Goal: Information Seeking & Learning: Compare options

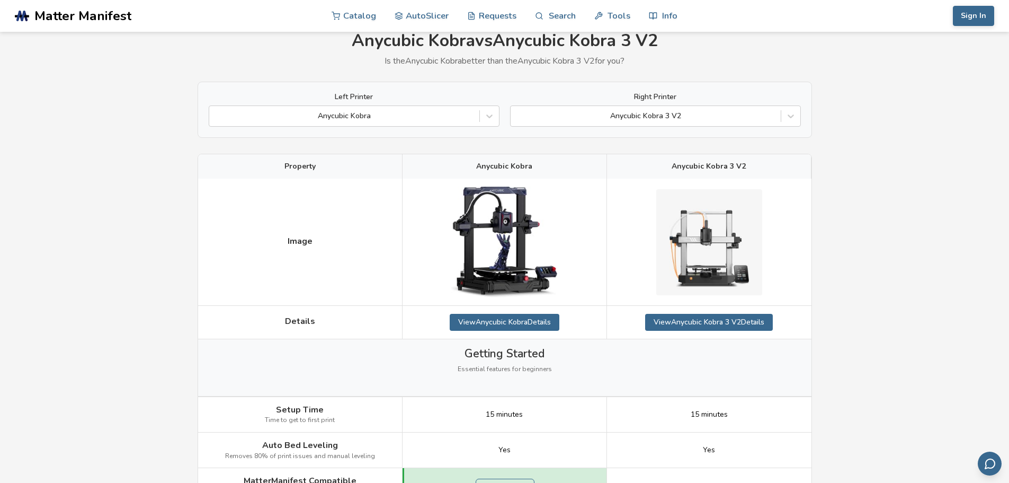
scroll to position [106, 0]
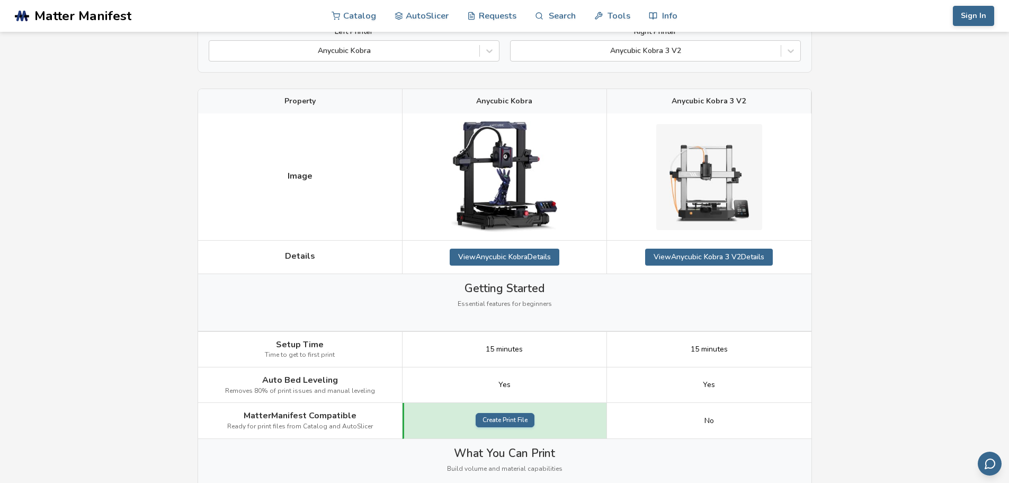
click at [504, 420] on link "Create Print File" at bounding box center [505, 420] width 59 height 15
